Goal: Task Accomplishment & Management: Use online tool/utility

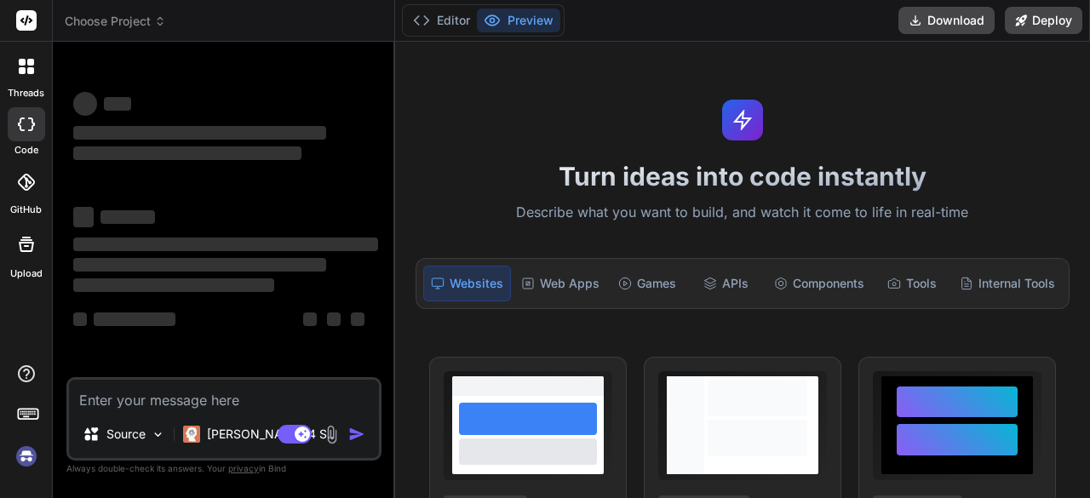
type textarea "x"
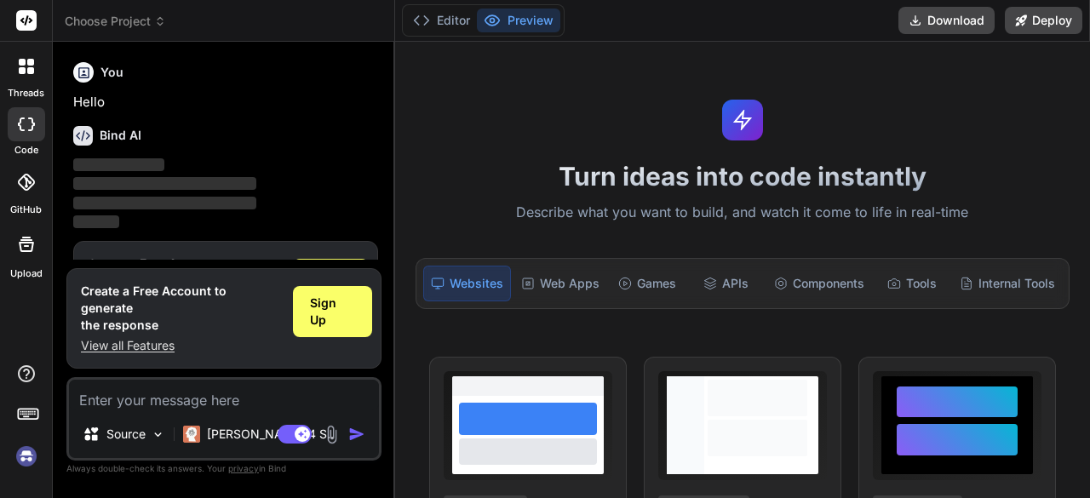
scroll to position [56, 0]
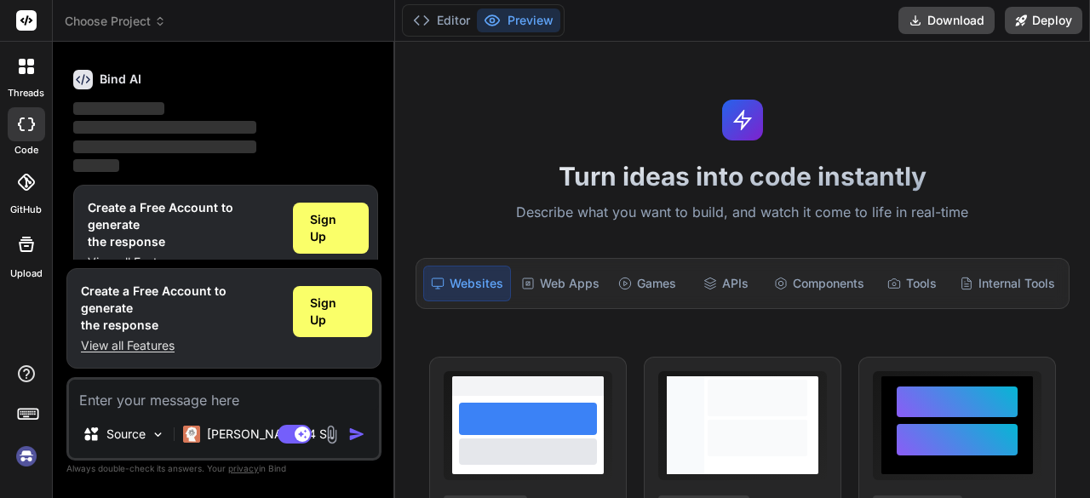
type textarea "c"
type textarea "x"
type textarea "cl"
type textarea "x"
type textarea "clo"
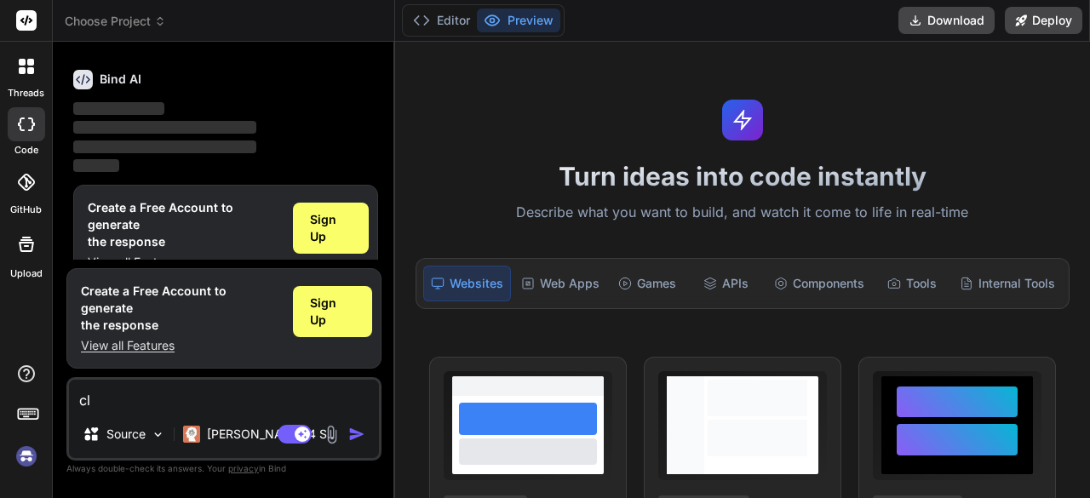
type textarea "x"
type textarea "clon"
type textarea "x"
type textarea "clone"
type textarea "x"
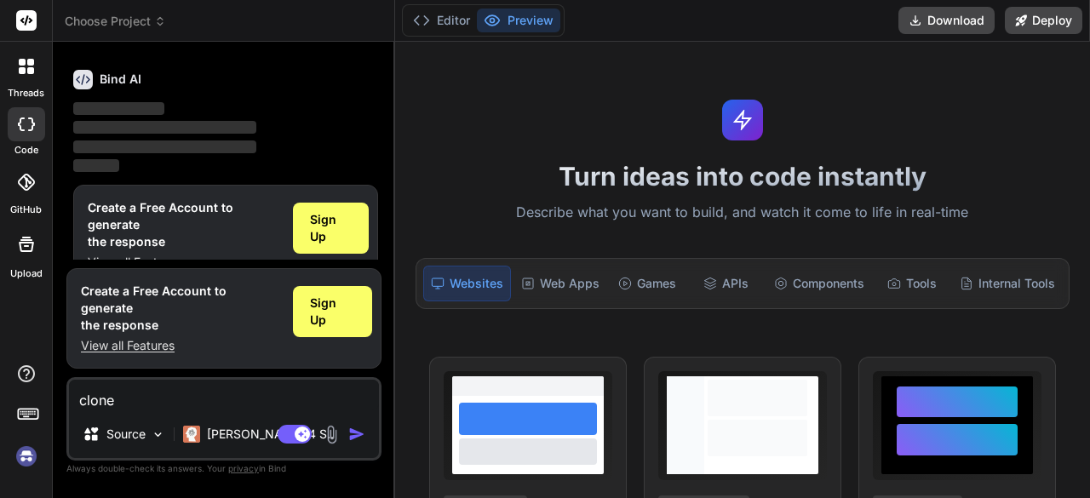
type textarea "clone"
type textarea "x"
type textarea "clone ""
type textarea "x"
paste textarea "/[DOMAIN_NAME]"
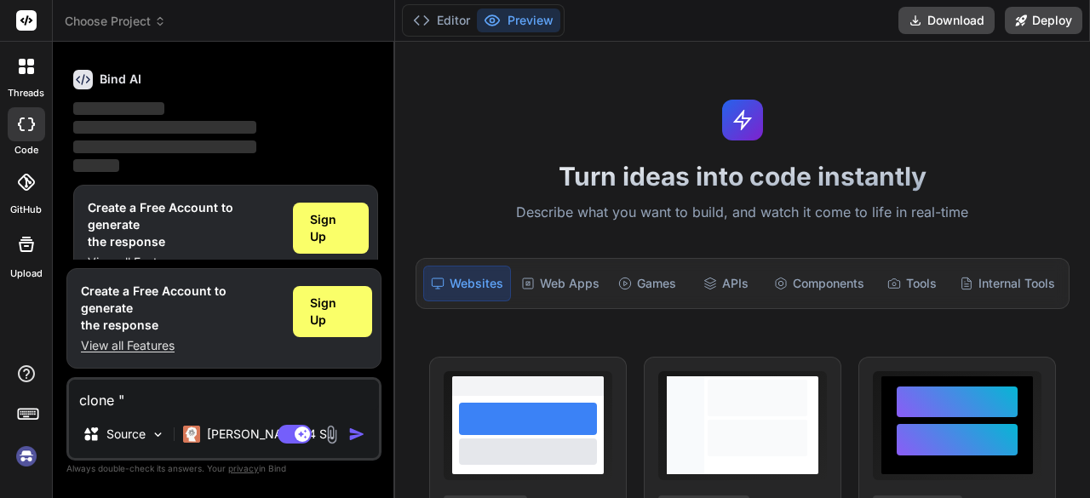
type textarea "clone "/[DOMAIN_NAME]"
type textarea "x"
type textarea "clone "/[DOMAIN_NAME]""
type textarea "x"
type textarea "clone "/[DOMAIN_NAME]""
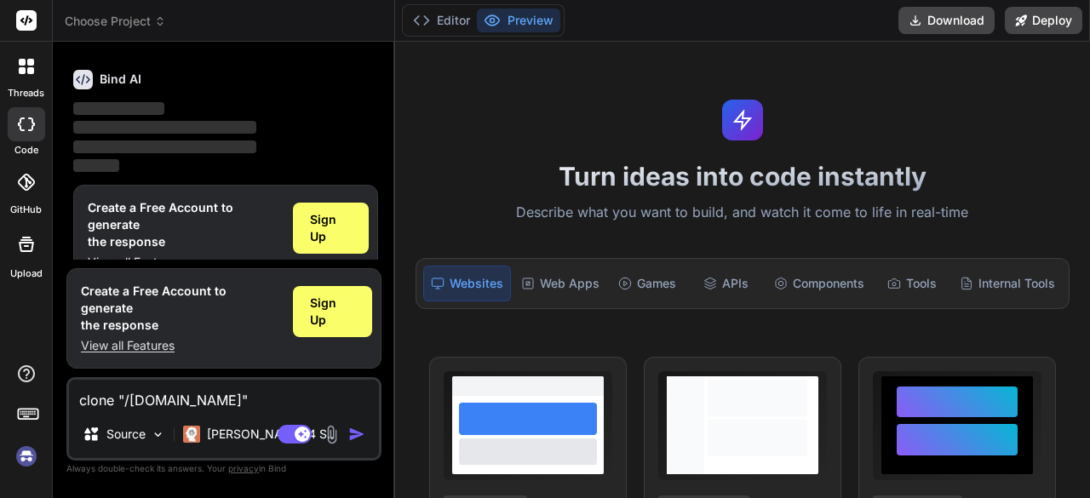
type textarea "x"
type textarea "clone "/[DOMAIN_NAME]" W"
type textarea "x"
type textarea "clone "/[DOMAIN_NAME]" We"
type textarea "x"
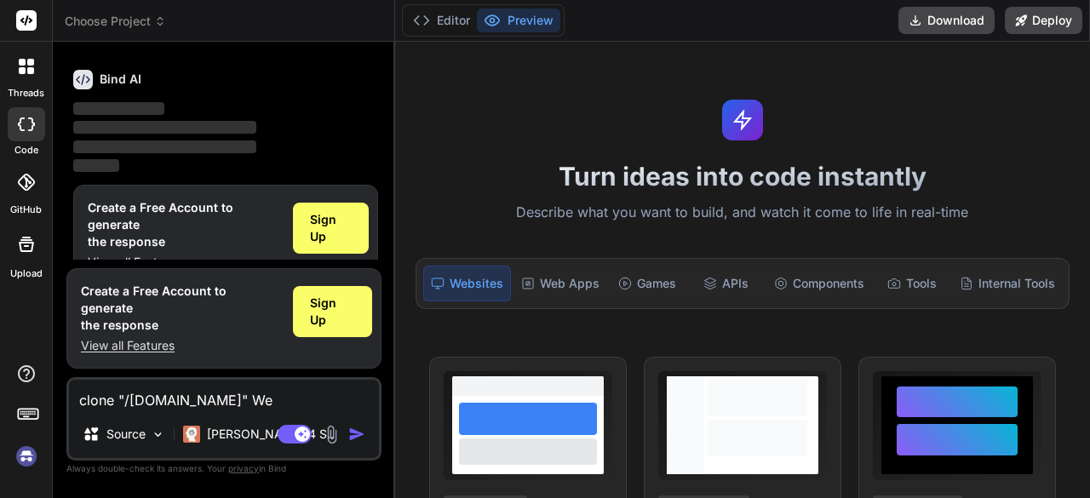
type textarea "clone "/[DOMAIN_NAME]" Web"
type textarea "x"
type textarea "clone "/[DOMAIN_NAME]" Weba"
type textarea "x"
type textarea "clone "/[DOMAIN_NAME]" Webap"
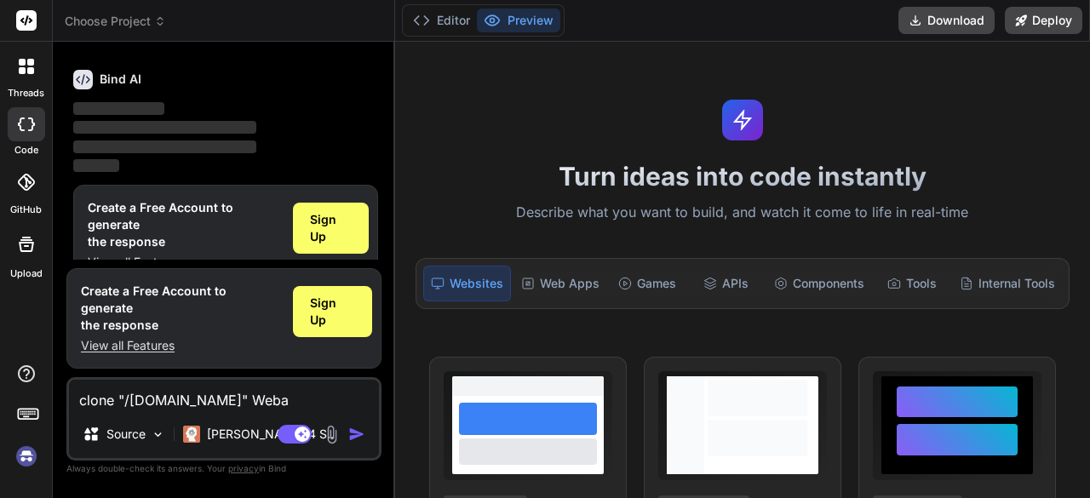
type textarea "x"
type textarea "clone "/[DOMAIN_NAME]" Webapp"
type textarea "x"
click at [124, 398] on textarea "clone "/[DOMAIN_NAME]" Webapp" at bounding box center [224, 395] width 310 height 31
type textarea "clone "[DOMAIN_NAME]" Webapp"
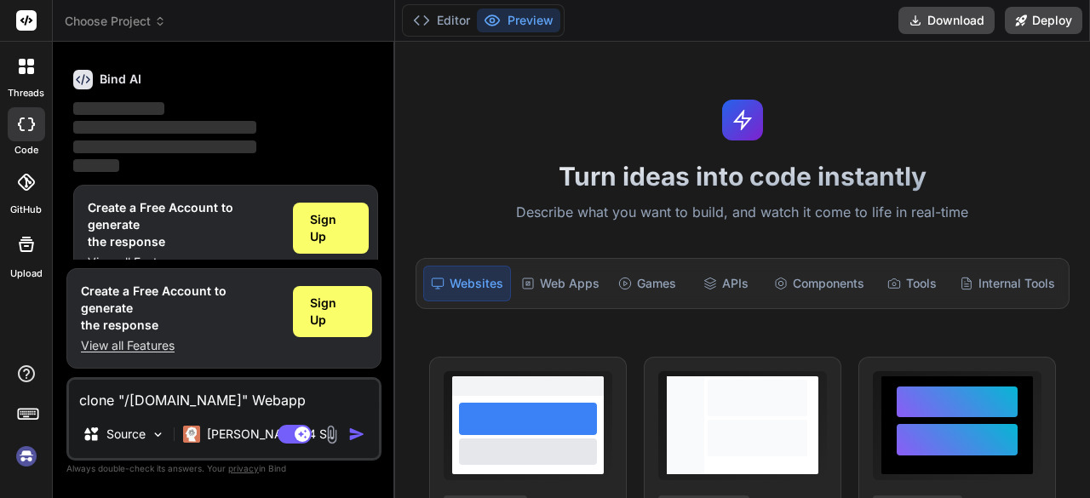
type textarea "x"
type textarea "clone "[DOMAIN_NAME]" Webapp"
click at [289, 331] on div "Create a Free Account to generate the response View all Features Sign Up" at bounding box center [223, 318] width 315 height 100
click at [303, 329] on div "Sign Up" at bounding box center [332, 311] width 79 height 51
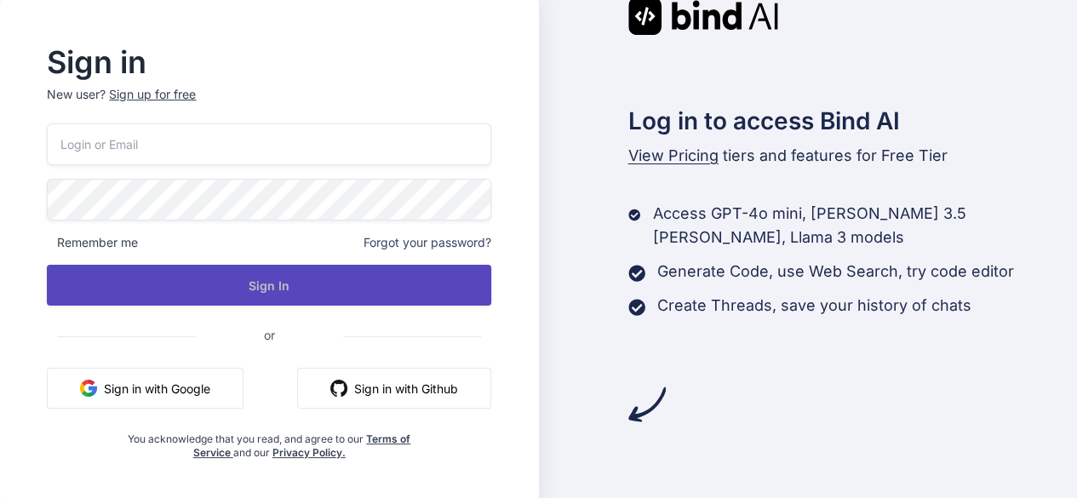
click at [327, 279] on button "Sign In" at bounding box center [269, 285] width 444 height 41
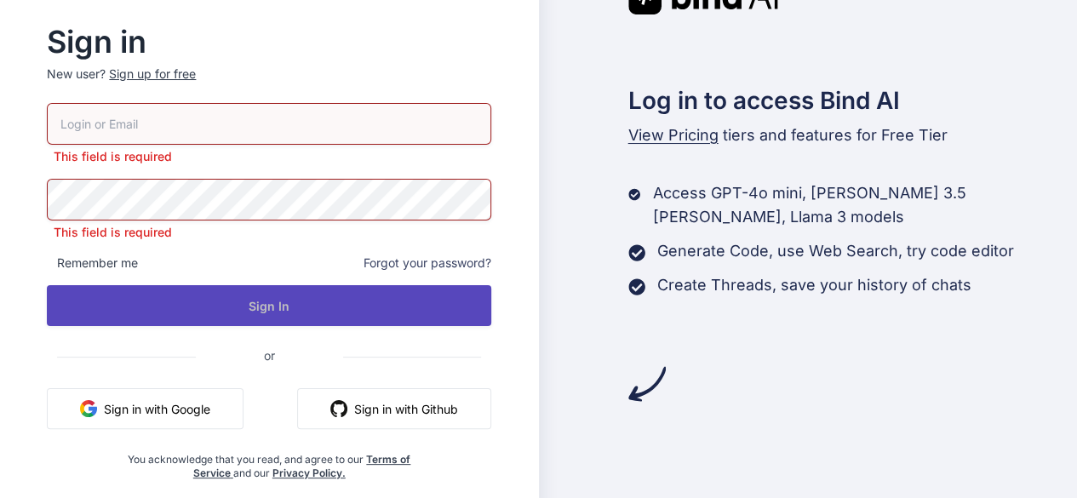
click at [322, 302] on button "Sign In" at bounding box center [269, 305] width 444 height 41
click at [331, 313] on button "Sign In" at bounding box center [269, 305] width 444 height 41
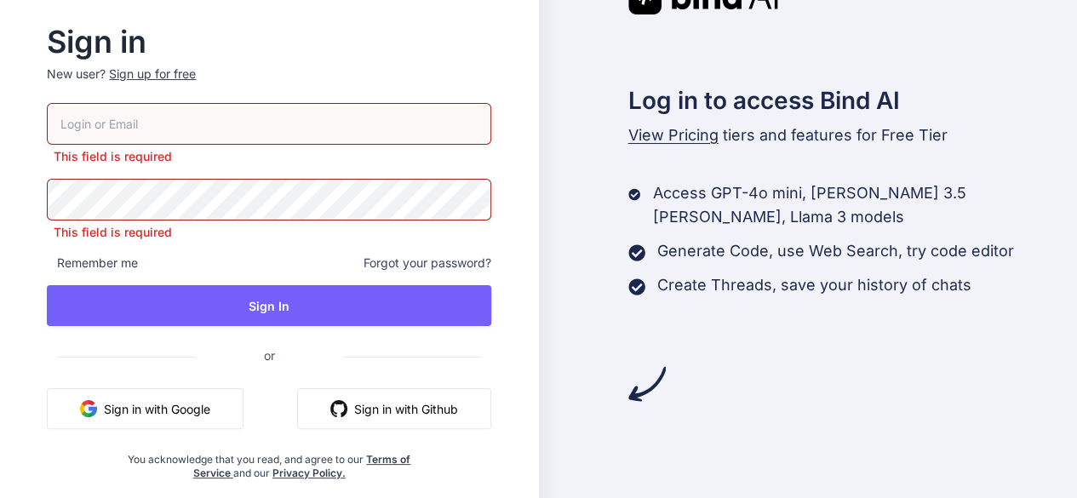
click at [185, 418] on button "Sign in with Google" at bounding box center [145, 408] width 197 height 41
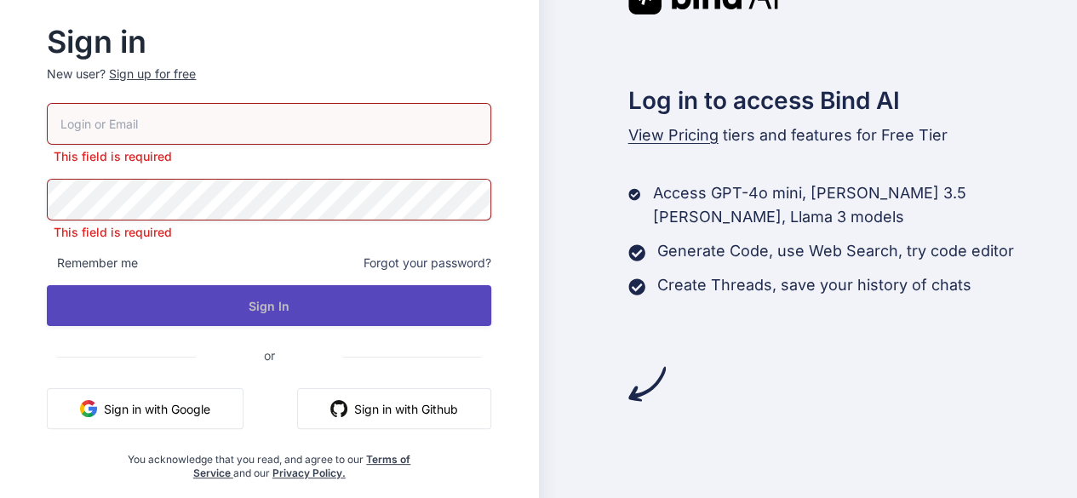
click at [401, 295] on button "Sign In" at bounding box center [269, 305] width 444 height 41
click at [400, 289] on button "Sign In" at bounding box center [269, 305] width 444 height 41
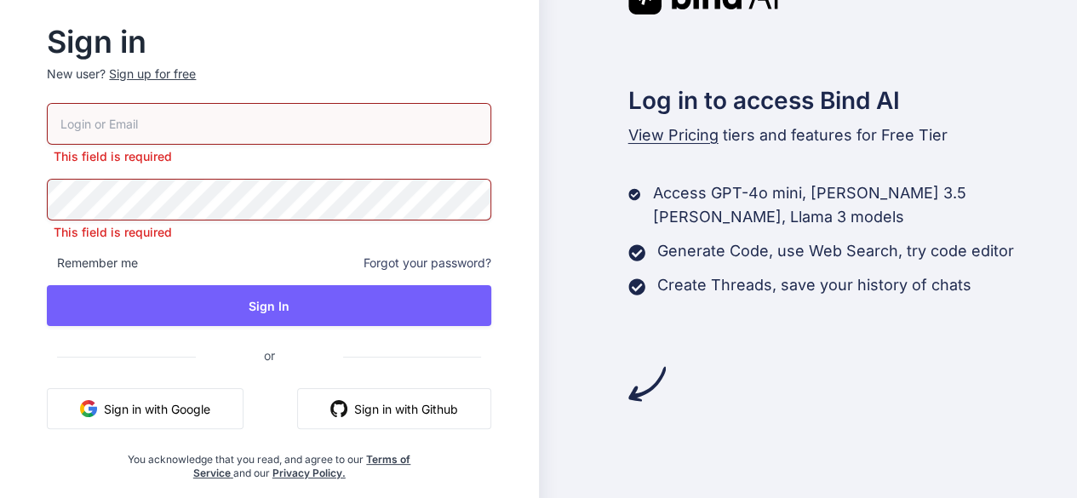
click at [271, 459] on div "You acknowledge that you read, and agree to our Terms of Service and our Privac…" at bounding box center [269, 461] width 296 height 37
click at [184, 426] on button "Sign in with Google" at bounding box center [145, 408] width 197 height 41
click at [184, 423] on button "Sign in with Google" at bounding box center [145, 408] width 197 height 41
